Goal: Transaction & Acquisition: Purchase product/service

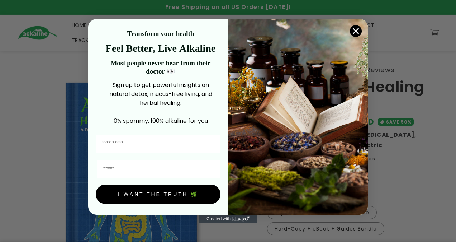
click at [154, 196] on button "I WANT THE TRUTH 🌿" at bounding box center [158, 193] width 125 height 19
click at [143, 156] on div "POPUP Form" at bounding box center [158, 167] width 129 height 22
click at [140, 167] on input "Email" at bounding box center [158, 169] width 123 height 18
type input "**********"
click at [148, 196] on button "I WANT THE TRUTH 🌿" at bounding box center [158, 193] width 125 height 19
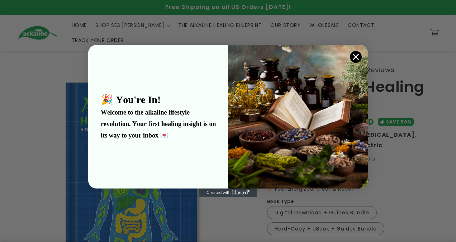
click at [354, 57] on circle "Close dialog" at bounding box center [356, 57] width 12 height 12
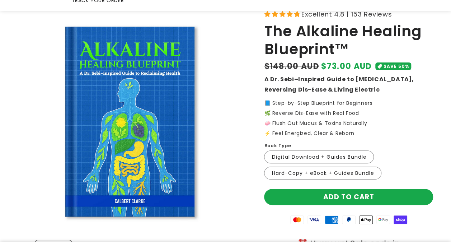
scroll to position [72, 0]
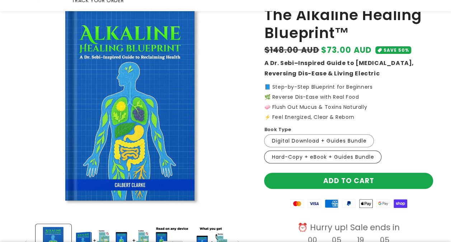
click at [314, 150] on label "Hard-Copy + eBook + Guides Bundle Variant sold out or unavailable" at bounding box center [322, 156] width 117 height 13
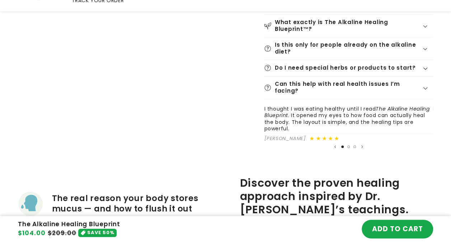
scroll to position [287, 0]
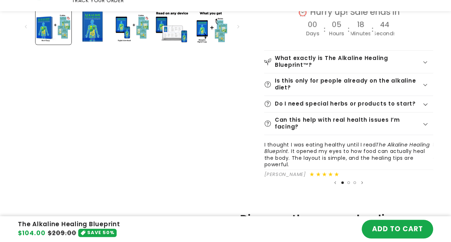
click at [357, 55] on h2 "What exactly is The Alkaline Healing Blueprint™?" at bounding box center [348, 61] width 147 height 13
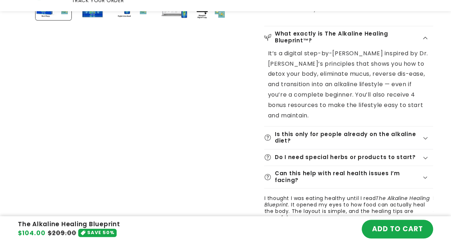
scroll to position [323, 0]
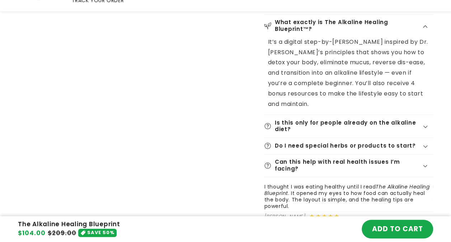
click at [341, 138] on summary "Do I need special herbs or products to start?" at bounding box center [348, 146] width 169 height 16
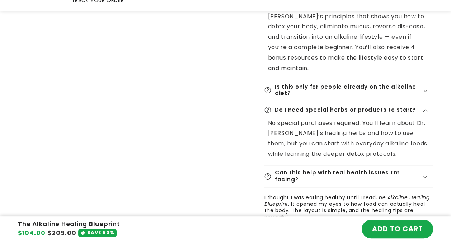
scroll to position [394, 0]
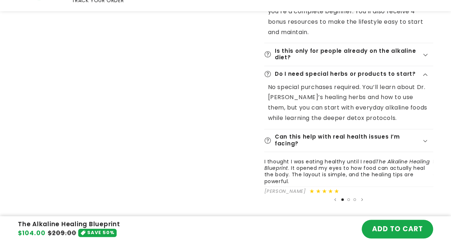
click at [336, 48] on h2 "Is this only for people already on the alkaline diet?" at bounding box center [348, 54] width 147 height 13
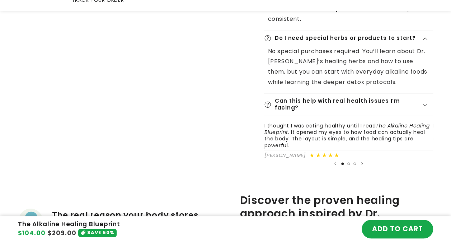
scroll to position [502, 0]
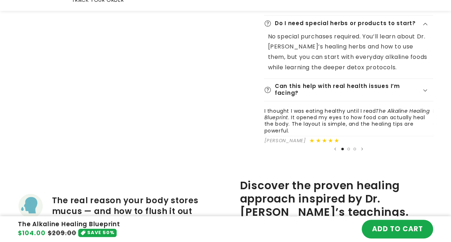
click at [323, 83] on h2 "Can this help with real health issues I’m facing?" at bounding box center [348, 89] width 147 height 13
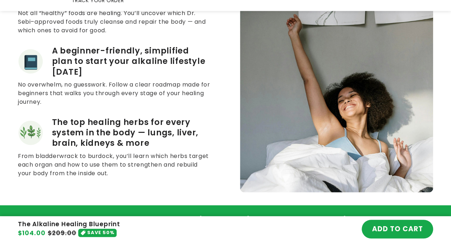
scroll to position [860, 0]
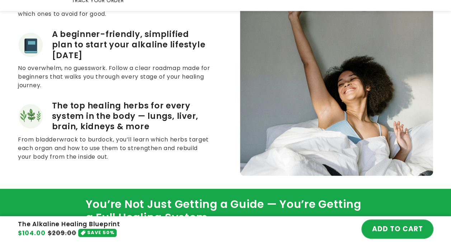
click at [401, 232] on button "ADD TO CART" at bounding box center [396, 228] width 71 height 19
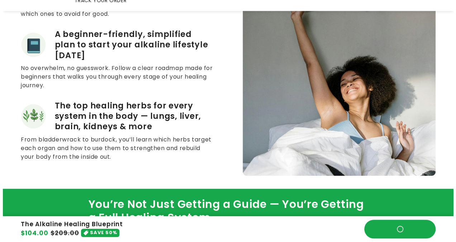
scroll to position [844, 0]
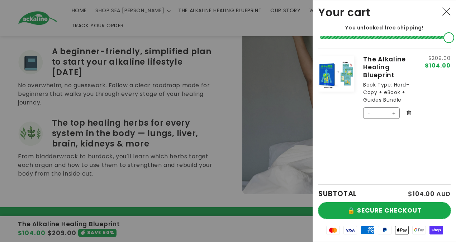
click at [389, 209] on button "🔒 SECURE CHECKOUT" at bounding box center [384, 210] width 132 height 16
